Goal: Check status

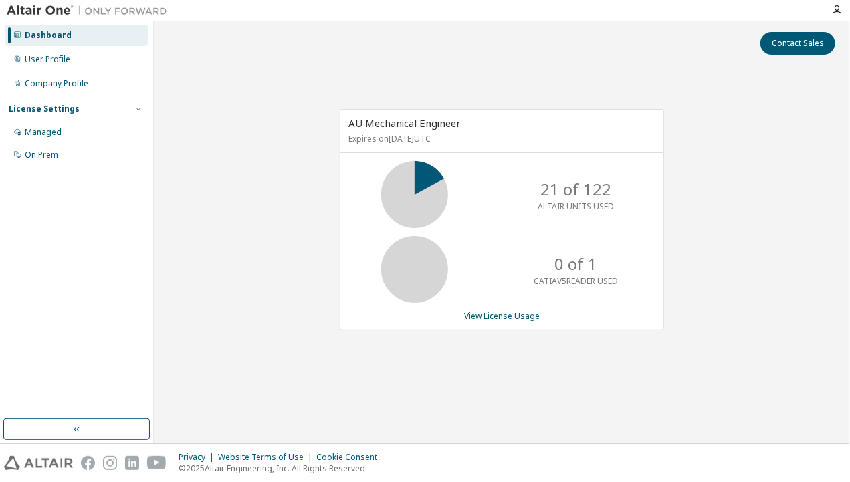
click at [246, 139] on div "AU Mechanical Engineer Expires on [DATE] UTC 21 of 122 ALTAIR UNITS USED 0 of 1…" at bounding box center [502, 227] width 683 height 314
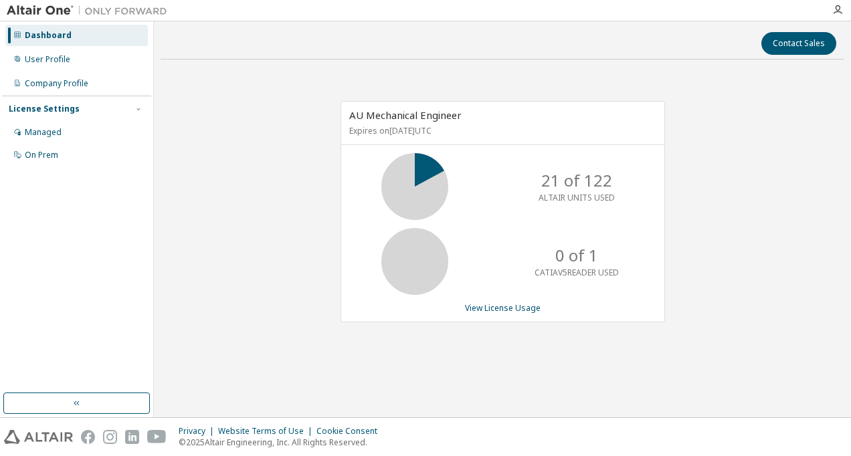
click at [215, 241] on div "AU Mechanical Engineer Expires on [DATE] UTC 21 of 122 ALTAIR UNITS USED 0 of 1…" at bounding box center [503, 218] width 684 height 296
